Goal: Task Accomplishment & Management: Complete application form

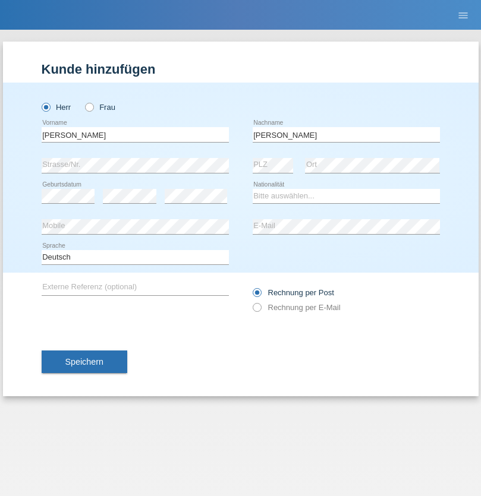
type input "[PERSON_NAME]"
select select "SY"
select select "C"
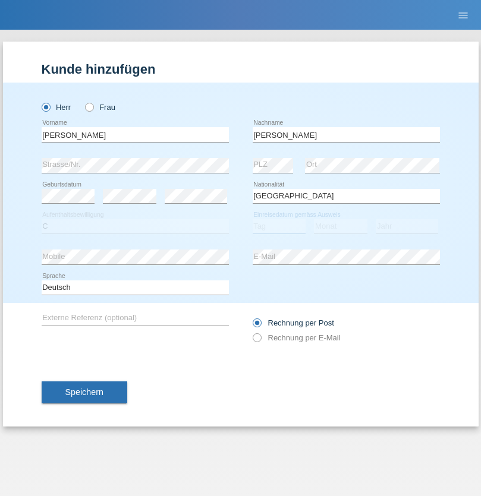
select select "21"
select select "12"
select select "2013"
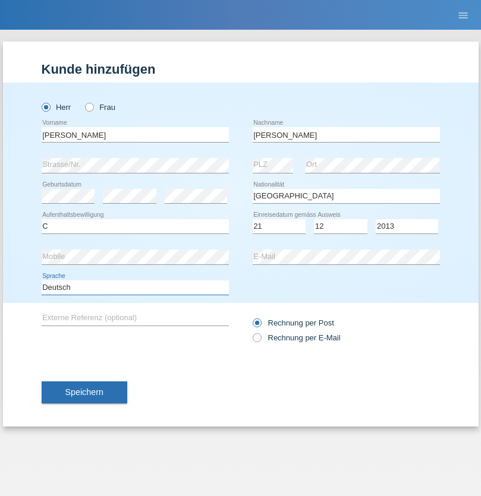
select select "en"
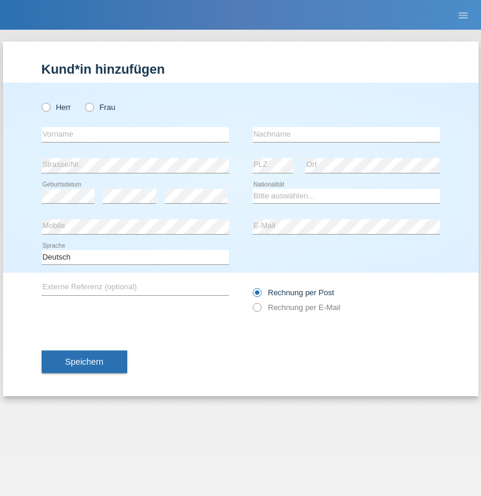
radio input "true"
click at [135, 134] on input "text" at bounding box center [135, 134] width 187 height 15
type input "David"
click at [346, 134] on input "text" at bounding box center [345, 134] width 187 height 15
type input "Senn"
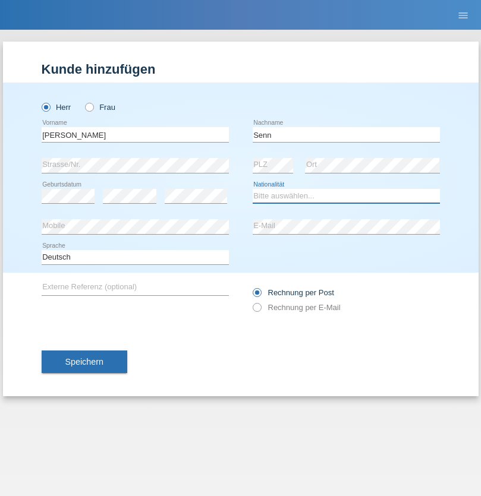
select select "CH"
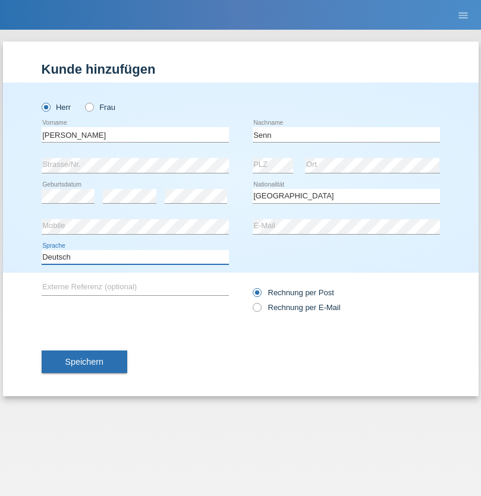
select select "en"
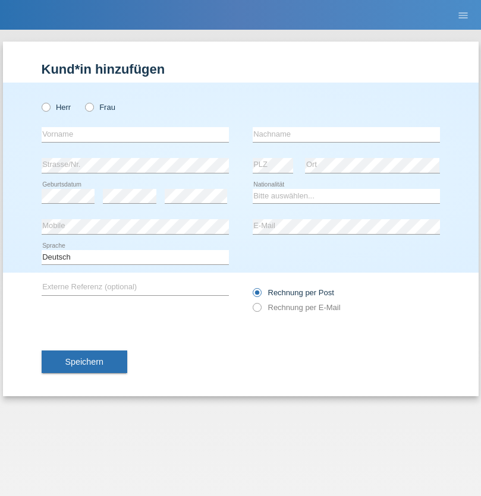
radio input "true"
click at [135, 134] on input "text" at bounding box center [135, 134] width 187 height 15
type input "Rihanna"
click at [346, 134] on input "text" at bounding box center [345, 134] width 187 height 15
type input "Dössegger"
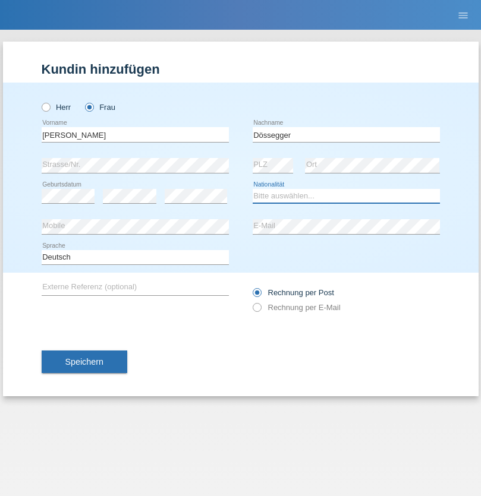
select select "CH"
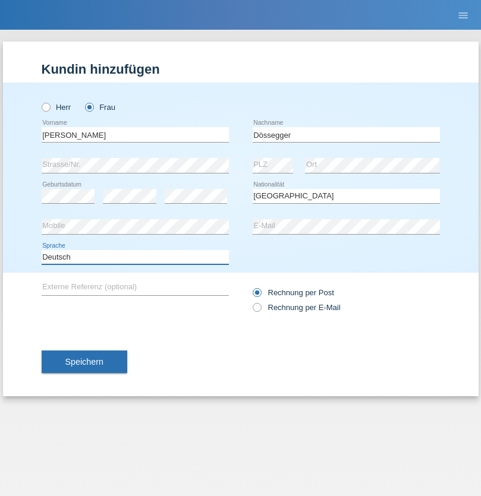
select select "en"
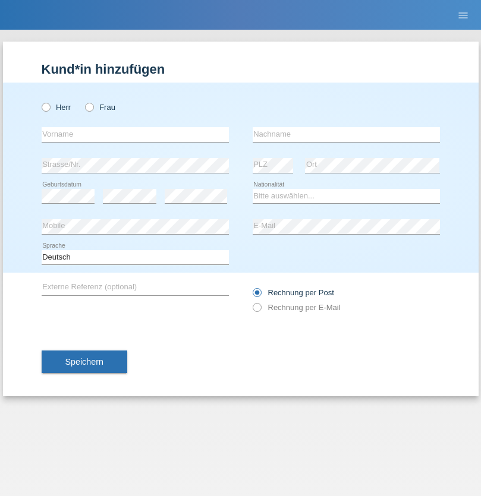
radio input "true"
click at [135, 134] on input "text" at bounding box center [135, 134] width 187 height 15
type input "firat"
click at [346, 134] on input "text" at bounding box center [345, 134] width 187 height 15
type input "kara"
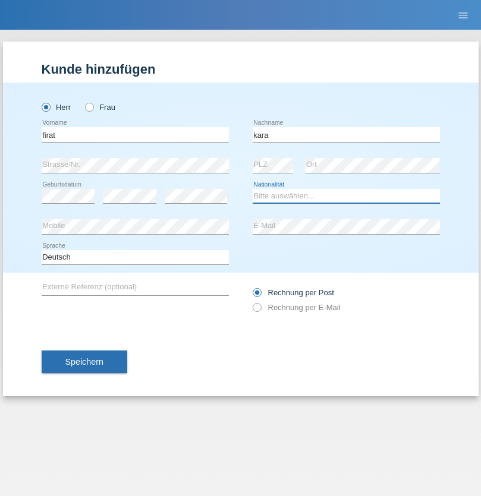
select select "CH"
radio input "true"
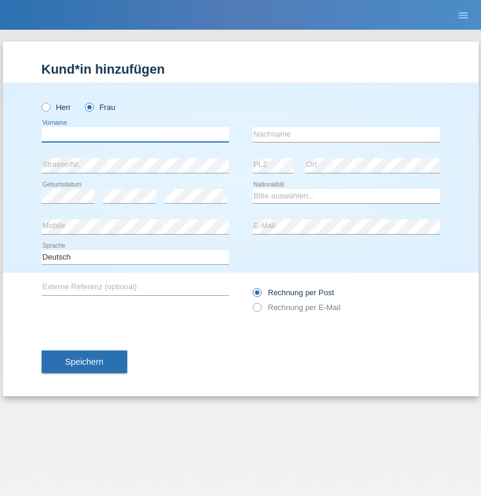
click at [135, 134] on input "text" at bounding box center [135, 134] width 187 height 15
type input "Senije"
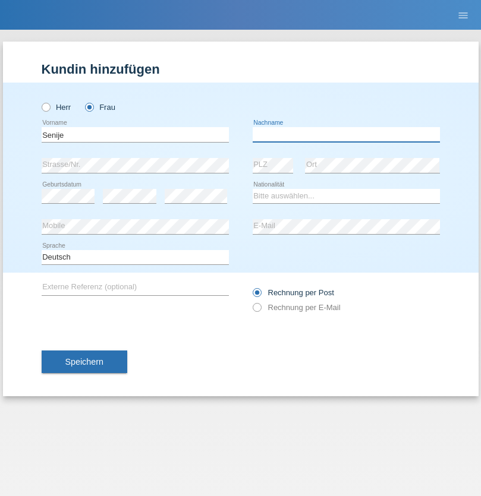
click at [346, 134] on input "text" at bounding box center [345, 134] width 187 height 15
type input "[DEMOGRAPHIC_DATA]"
select select "CH"
radio input "true"
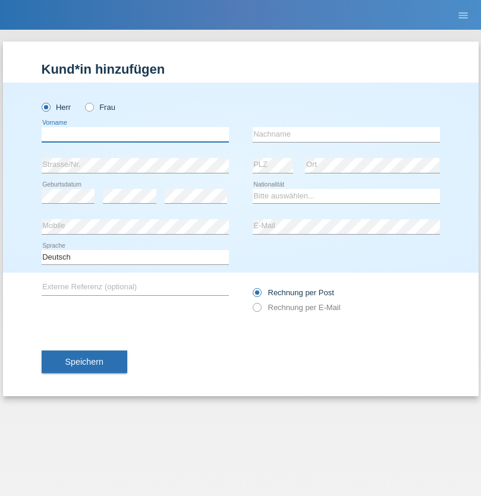
click at [135, 134] on input "text" at bounding box center [135, 134] width 187 height 15
type input "Andy"
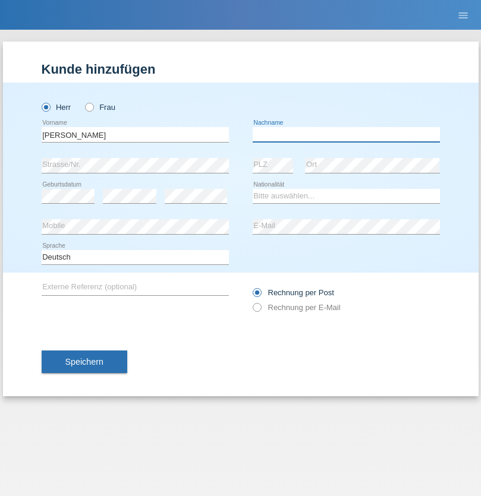
click at [346, 134] on input "text" at bounding box center [345, 134] width 187 height 15
type input "Priestley"
select select "CH"
radio input "true"
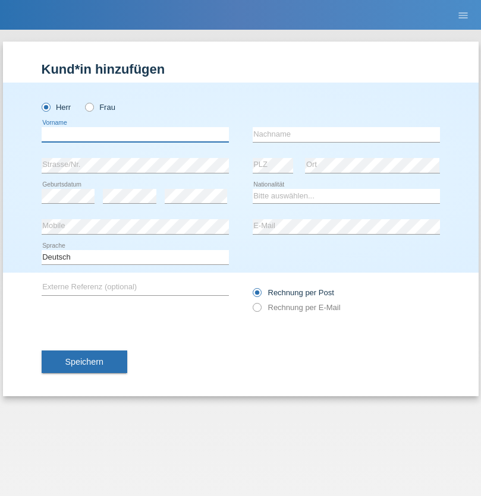
click at [135, 134] on input "text" at bounding box center [135, 134] width 187 height 15
type input "Francesco"
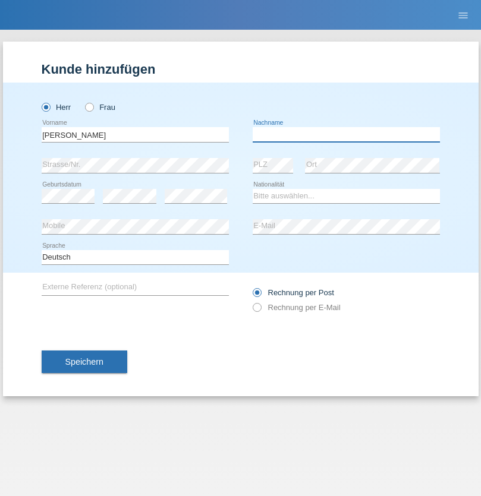
click at [346, 134] on input "text" at bounding box center [345, 134] width 187 height 15
type input "Fortugno"
select select "IT"
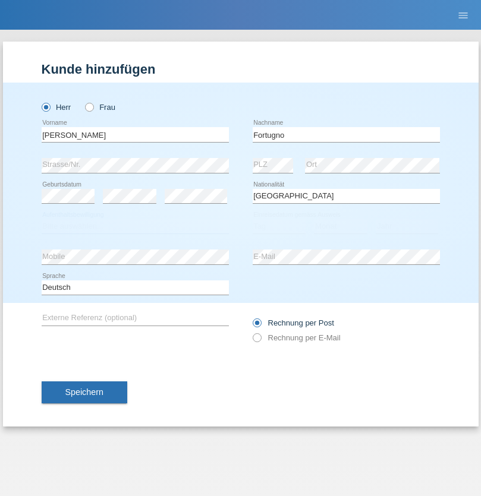
select select "C"
select select "09"
select select "08"
select select "2006"
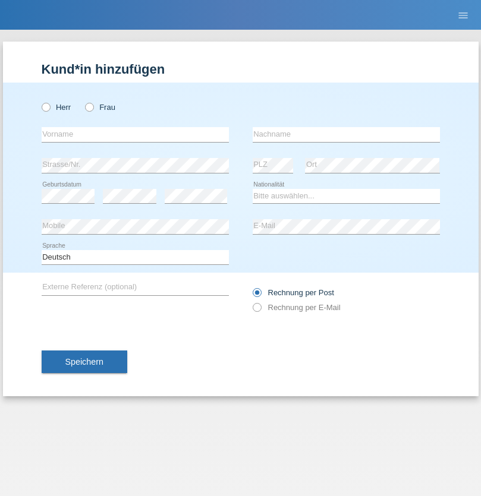
radio input "true"
click at [135, 134] on input "text" at bounding box center [135, 134] width 187 height 15
type input "[PERSON_NAME]"
click at [346, 134] on input "text" at bounding box center [345, 134] width 187 height 15
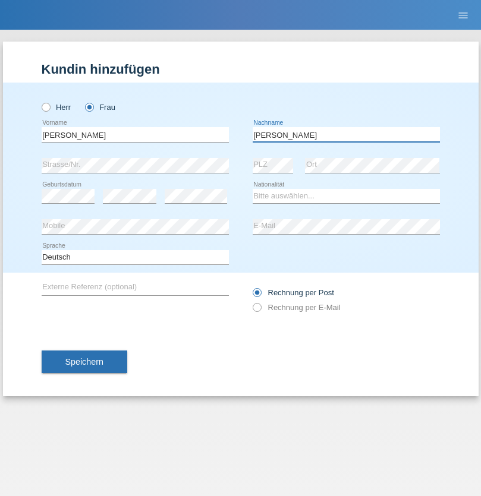
type input "[PERSON_NAME]"
select select "UA"
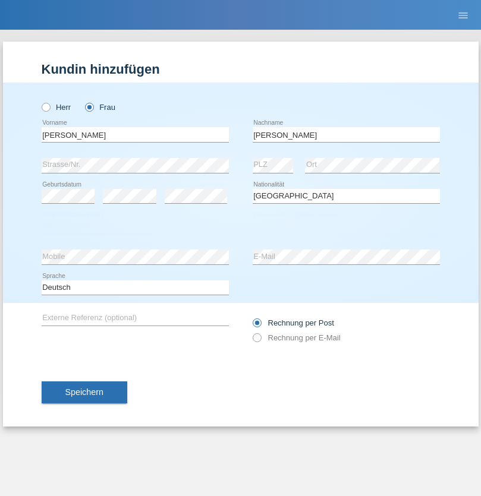
select select "C"
select select "23"
select select "10"
select select "2021"
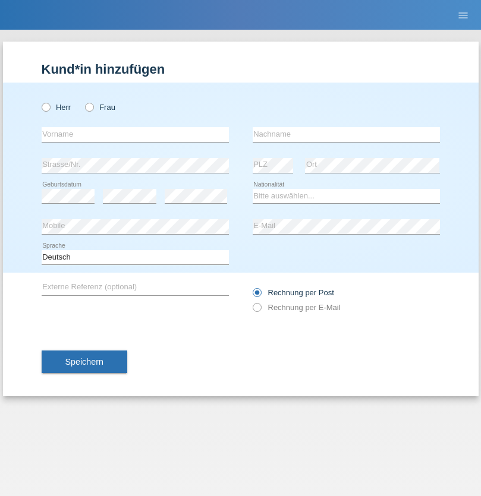
radio input "true"
click at [135, 134] on input "text" at bounding box center [135, 134] width 187 height 15
type input "Nuria"
click at [346, 134] on input "text" at bounding box center [345, 134] width 187 height 15
type input "D'Antino"
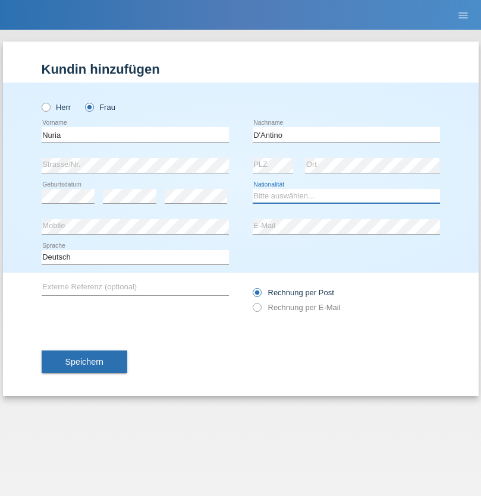
select select "CH"
